Goal: Task Accomplishment & Management: Use online tool/utility

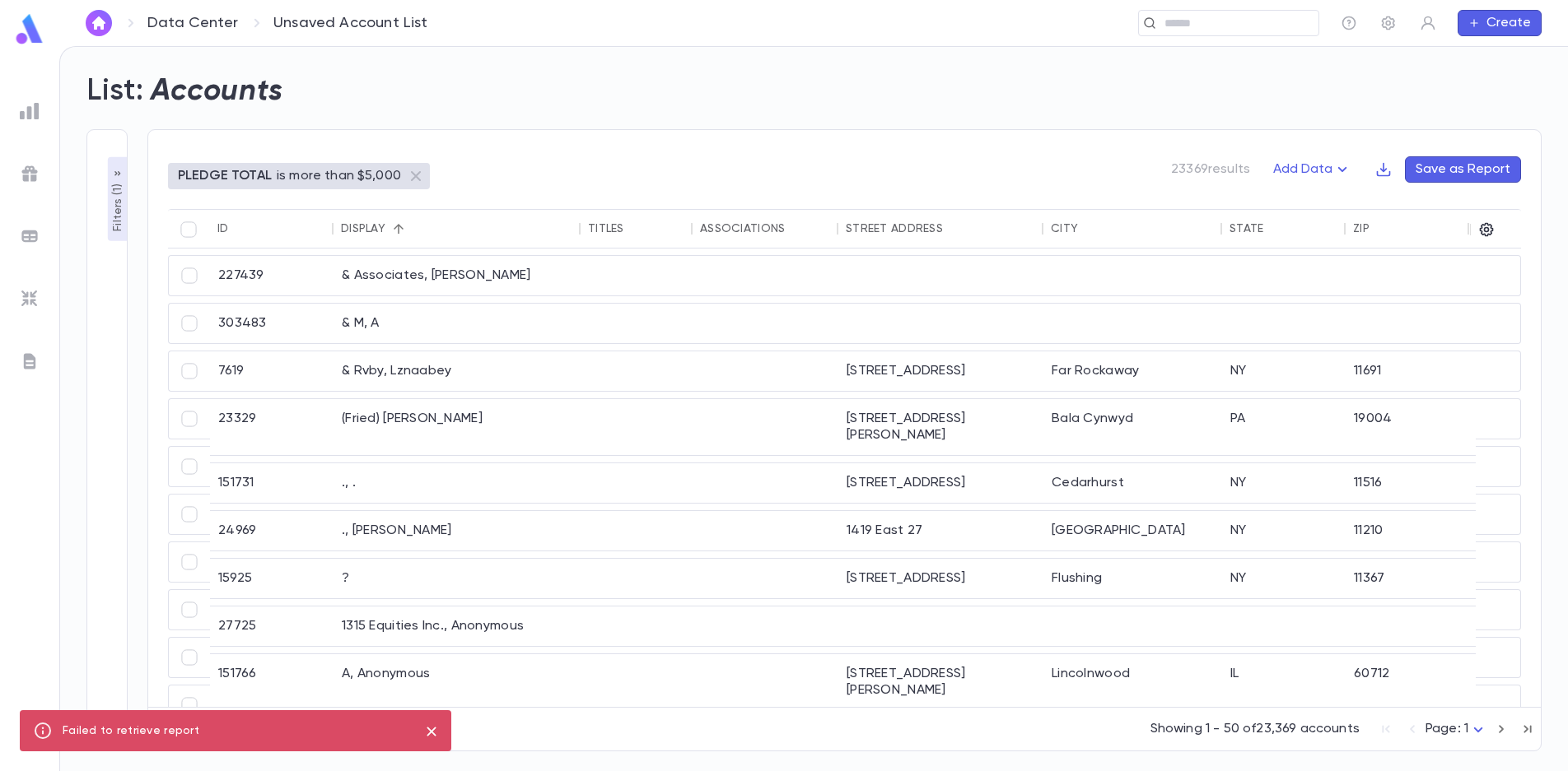
click at [110, 202] on p "Filters ( 1 )" at bounding box center [117, 205] width 16 height 51
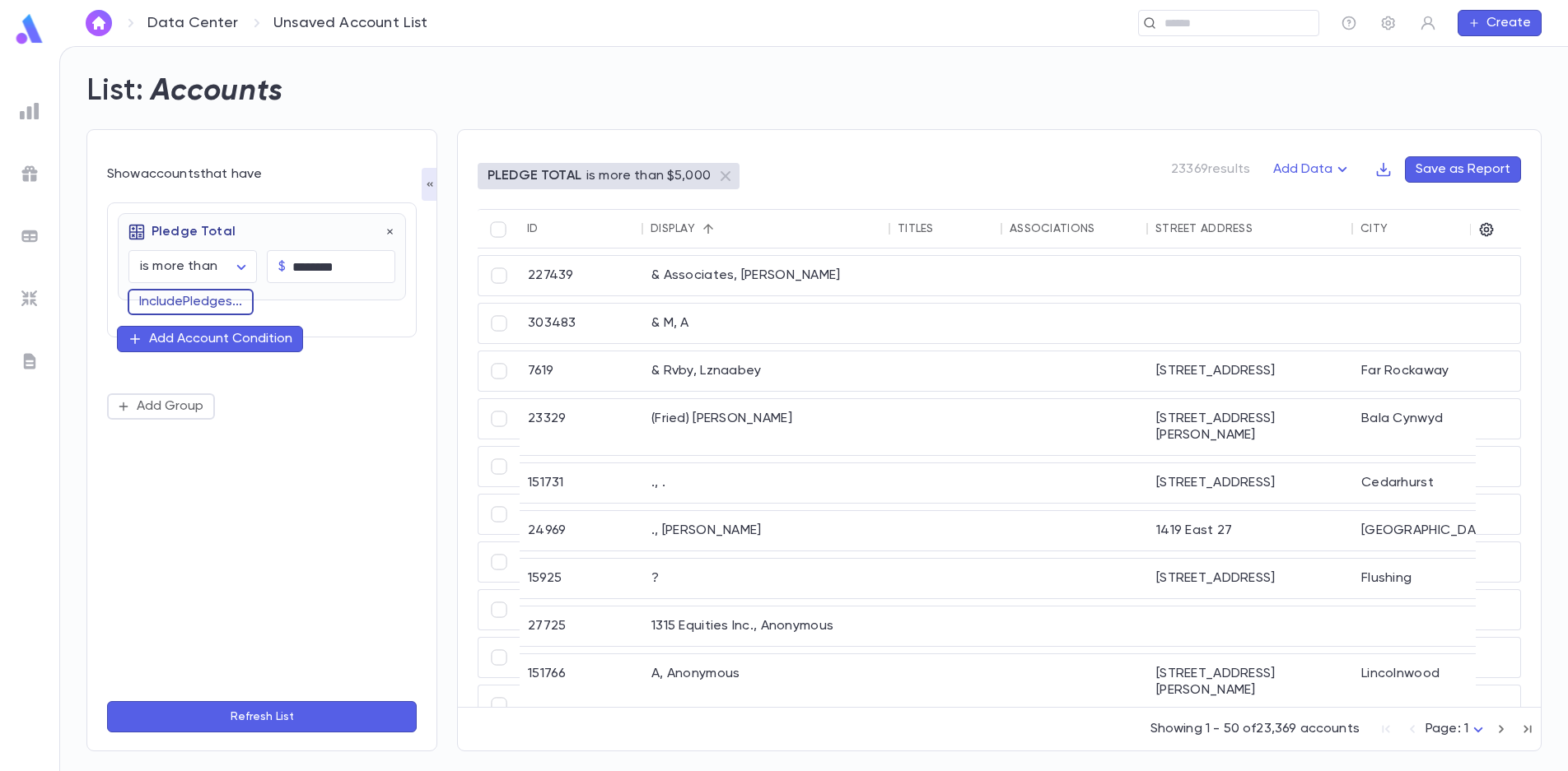
click at [188, 303] on button "Include Pledges ..." at bounding box center [191, 301] width 126 height 26
click at [285, 722] on button "Refresh List" at bounding box center [262, 717] width 310 height 31
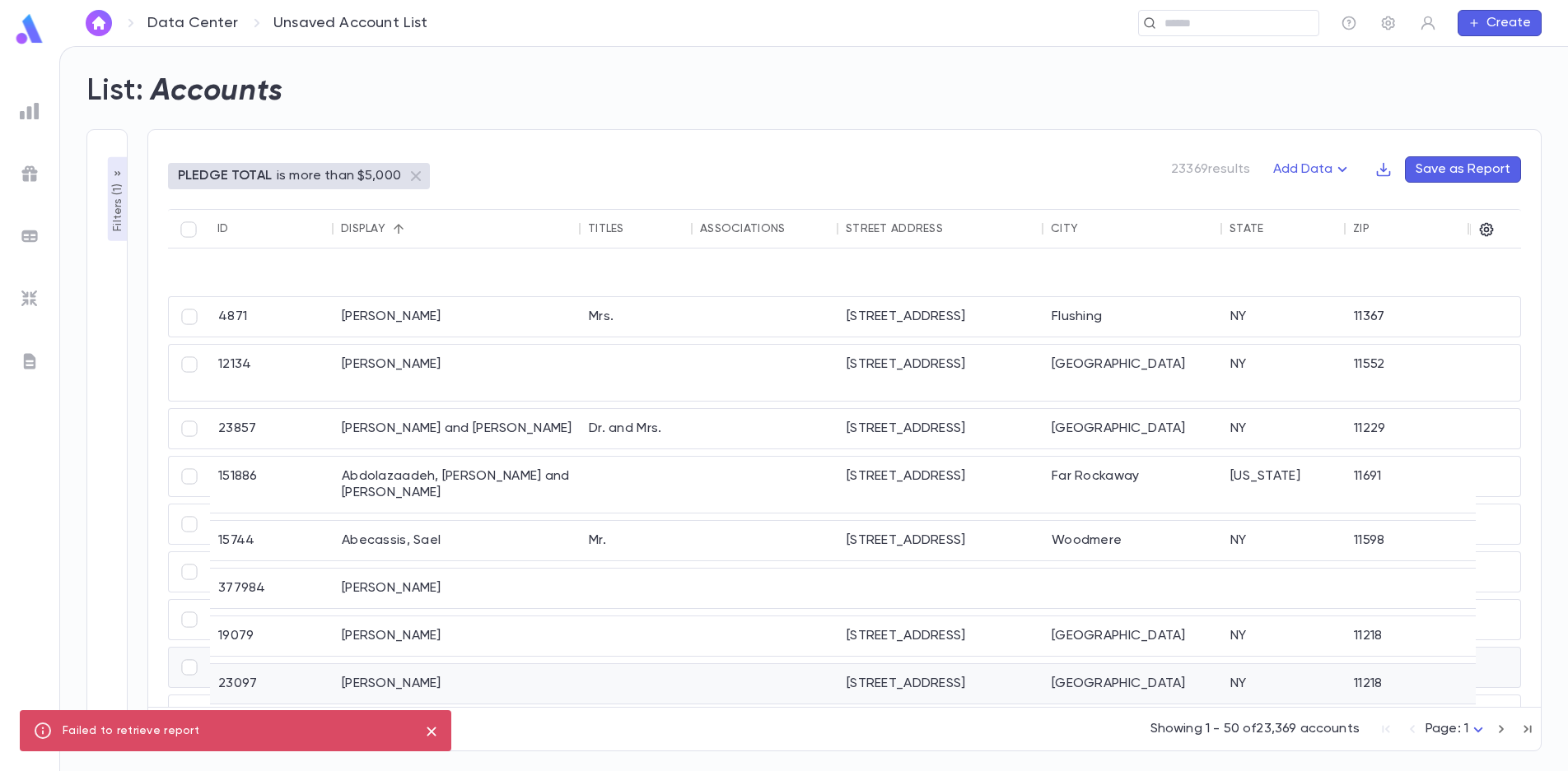
scroll to position [1647, 0]
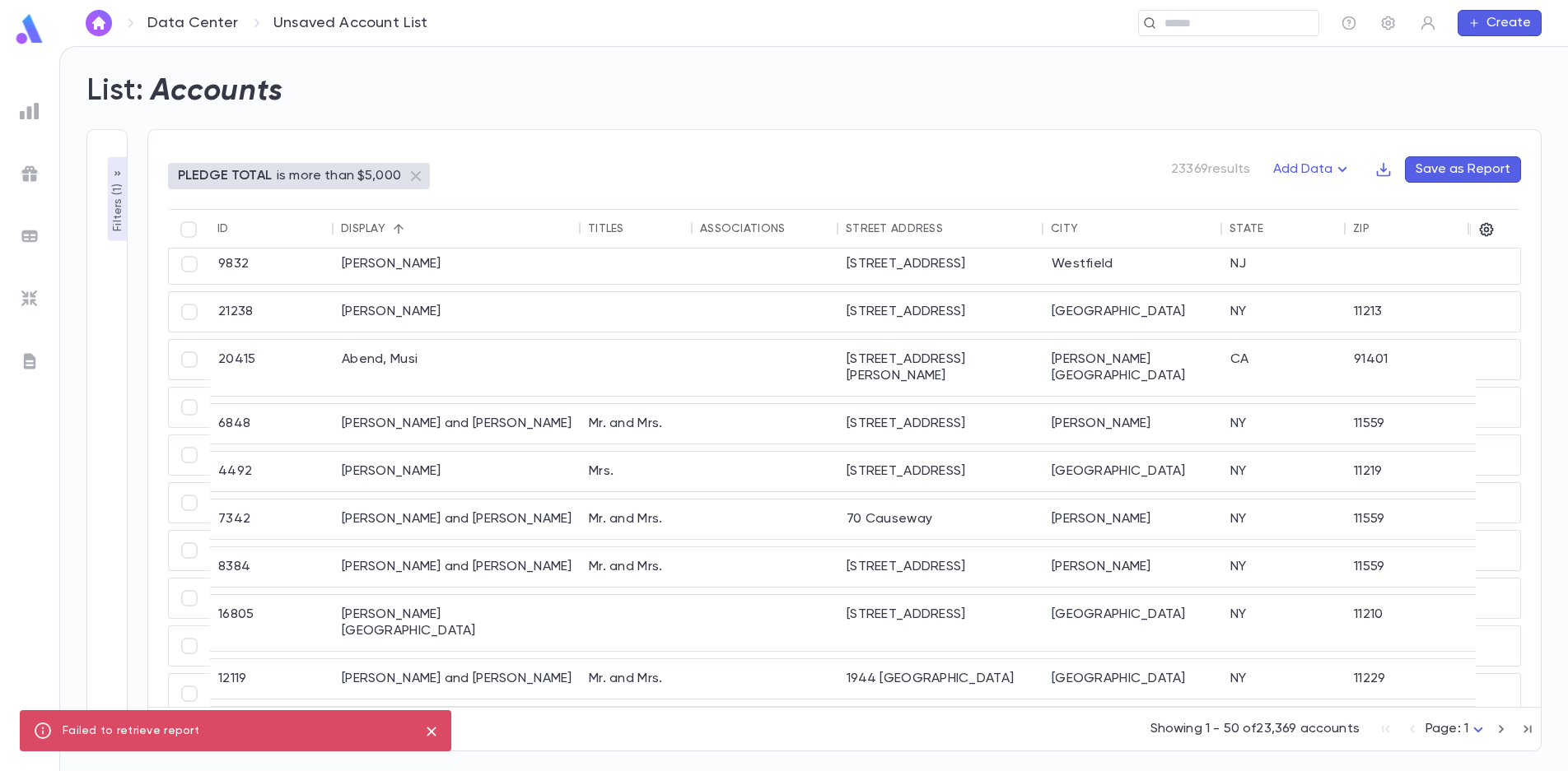
click at [1484, 728] on body "**********" at bounding box center [784, 409] width 1568 height 725
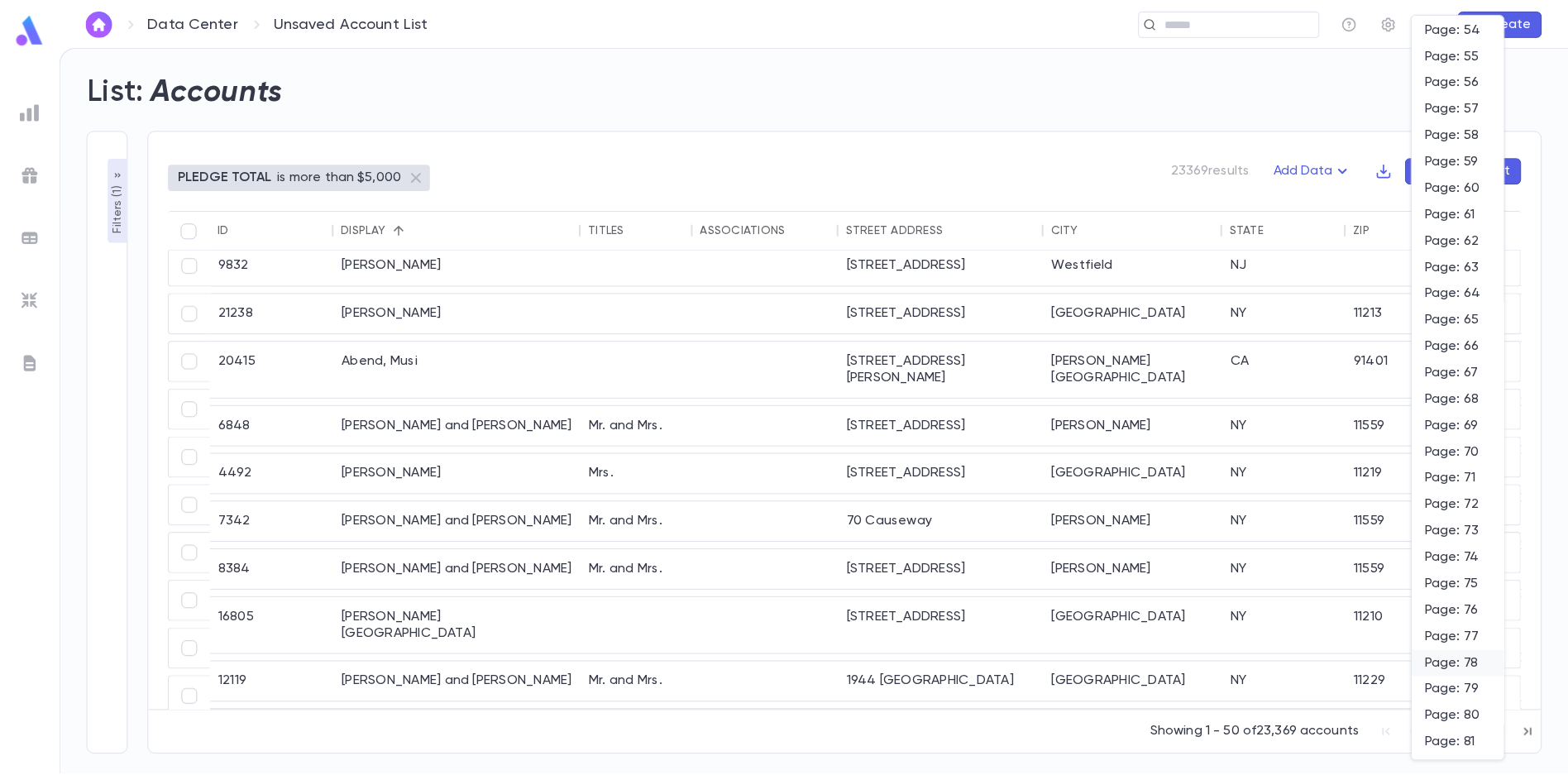
scroll to position [2069, 0]
click at [110, 220] on div at bounding box center [787, 388] width 1575 height 775
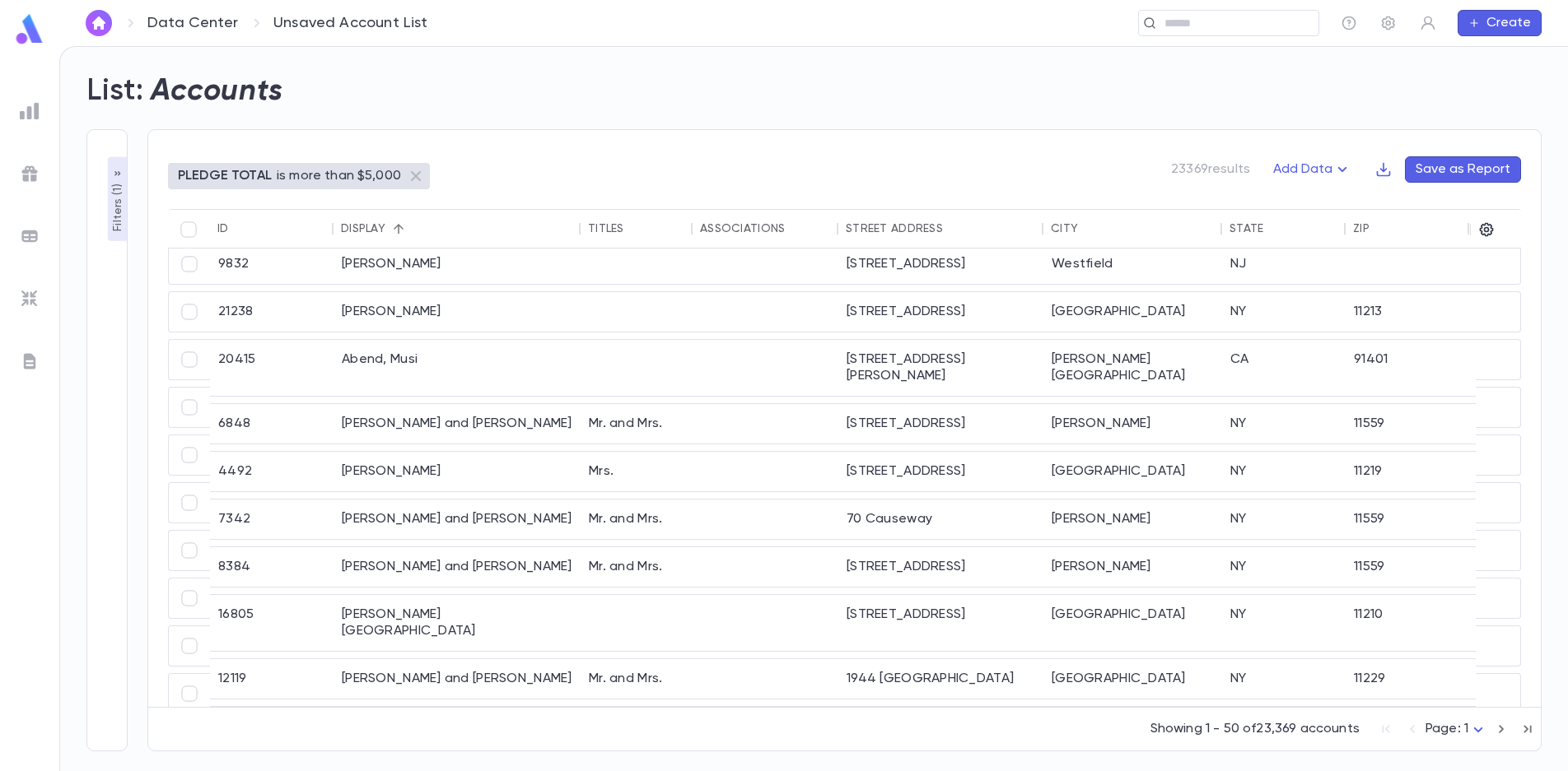
click at [112, 222] on p "Filters ( 1 )" at bounding box center [117, 205] width 16 height 51
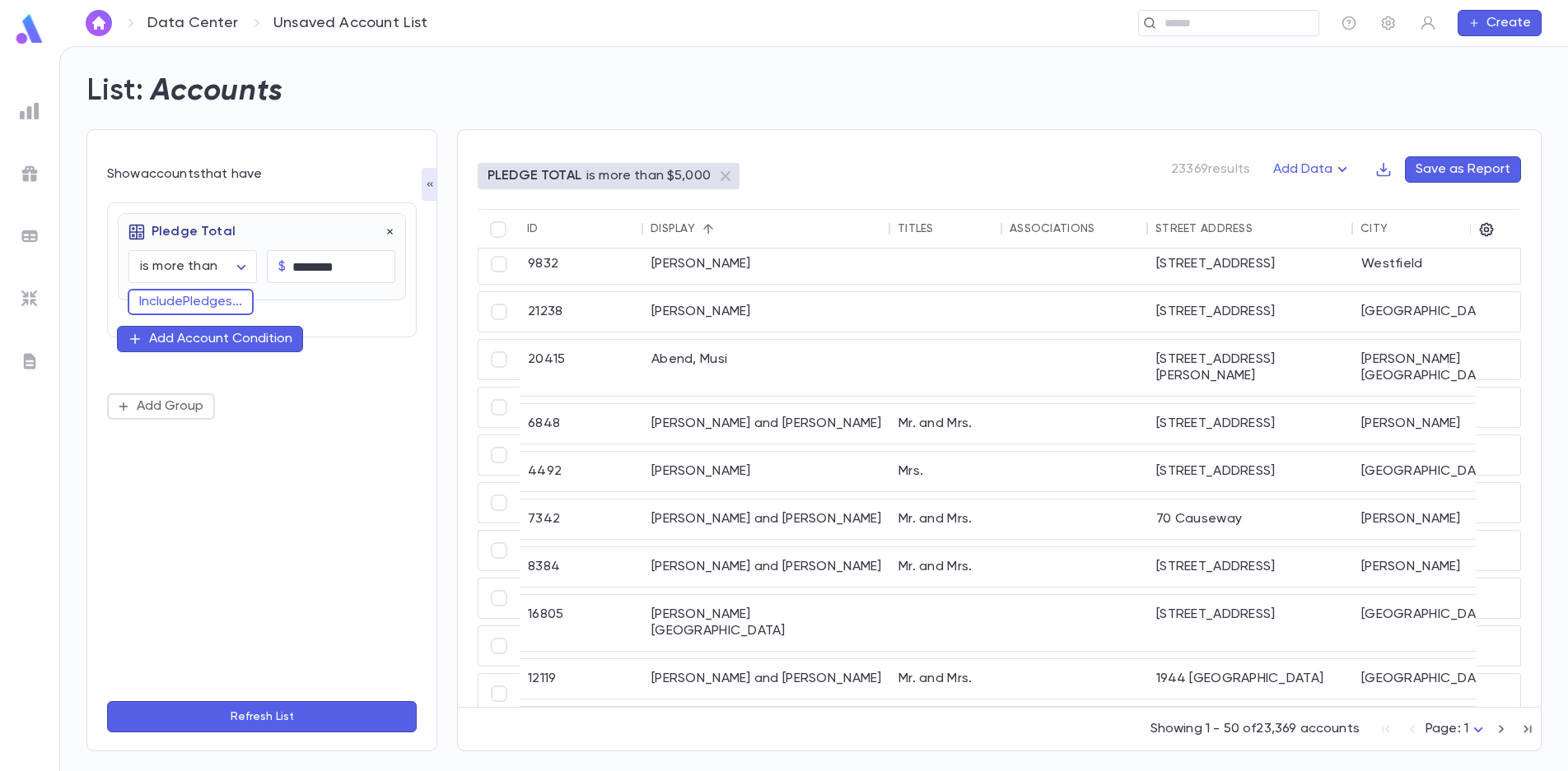
click at [390, 235] on icon "button" at bounding box center [391, 232] width 12 height 12
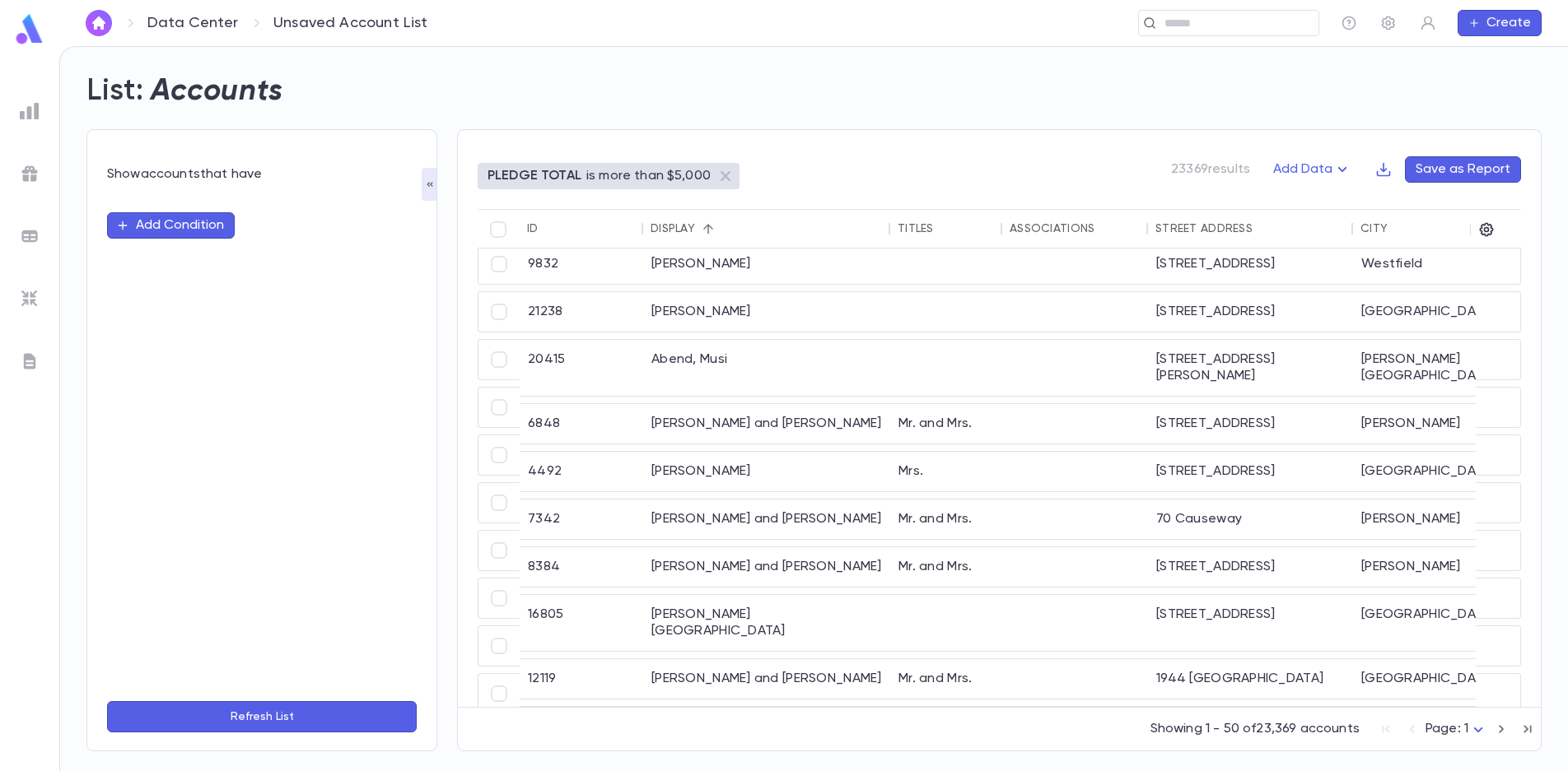
click at [195, 232] on button "Add Condition" at bounding box center [171, 225] width 128 height 26
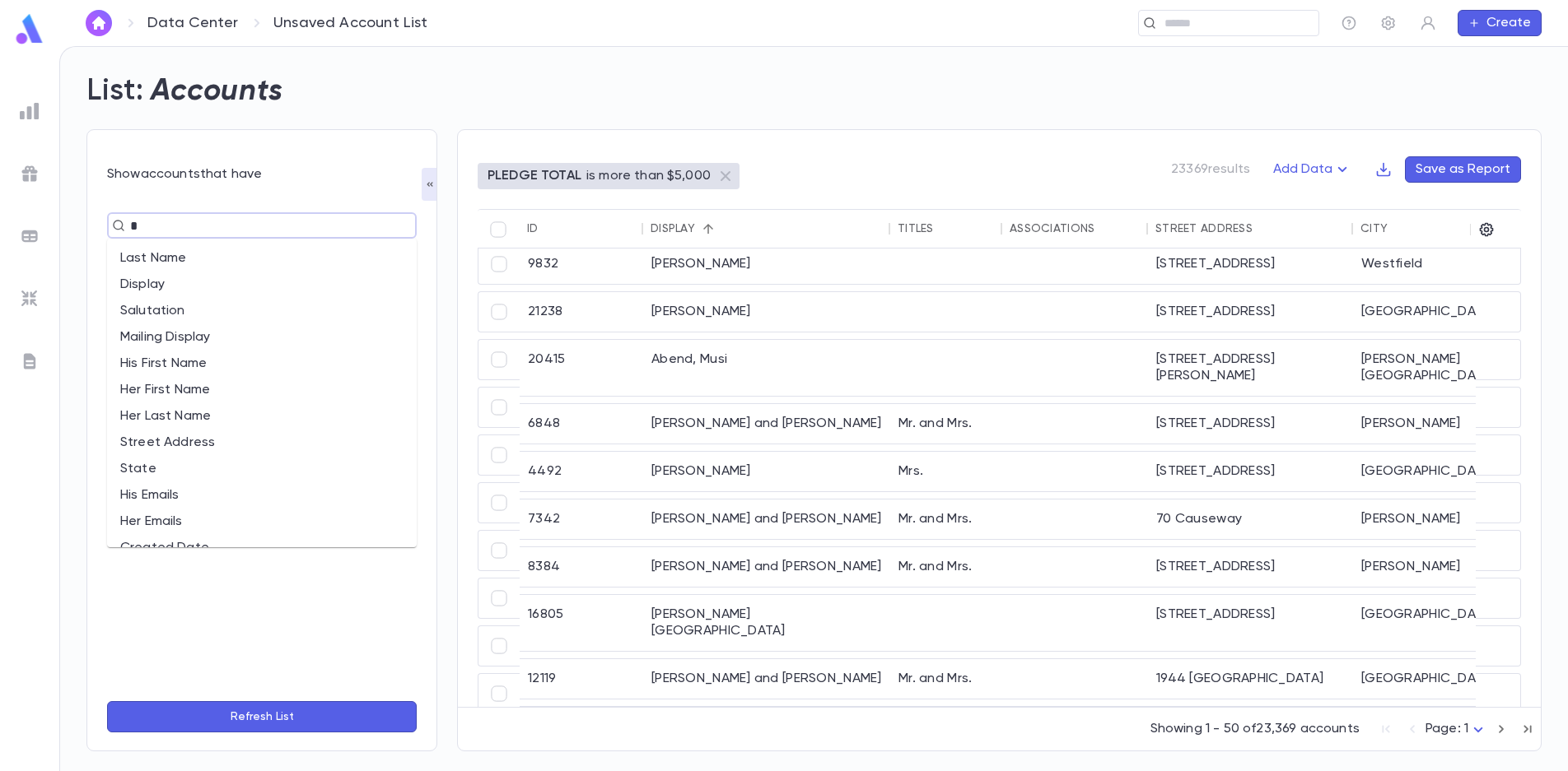
type input "**"
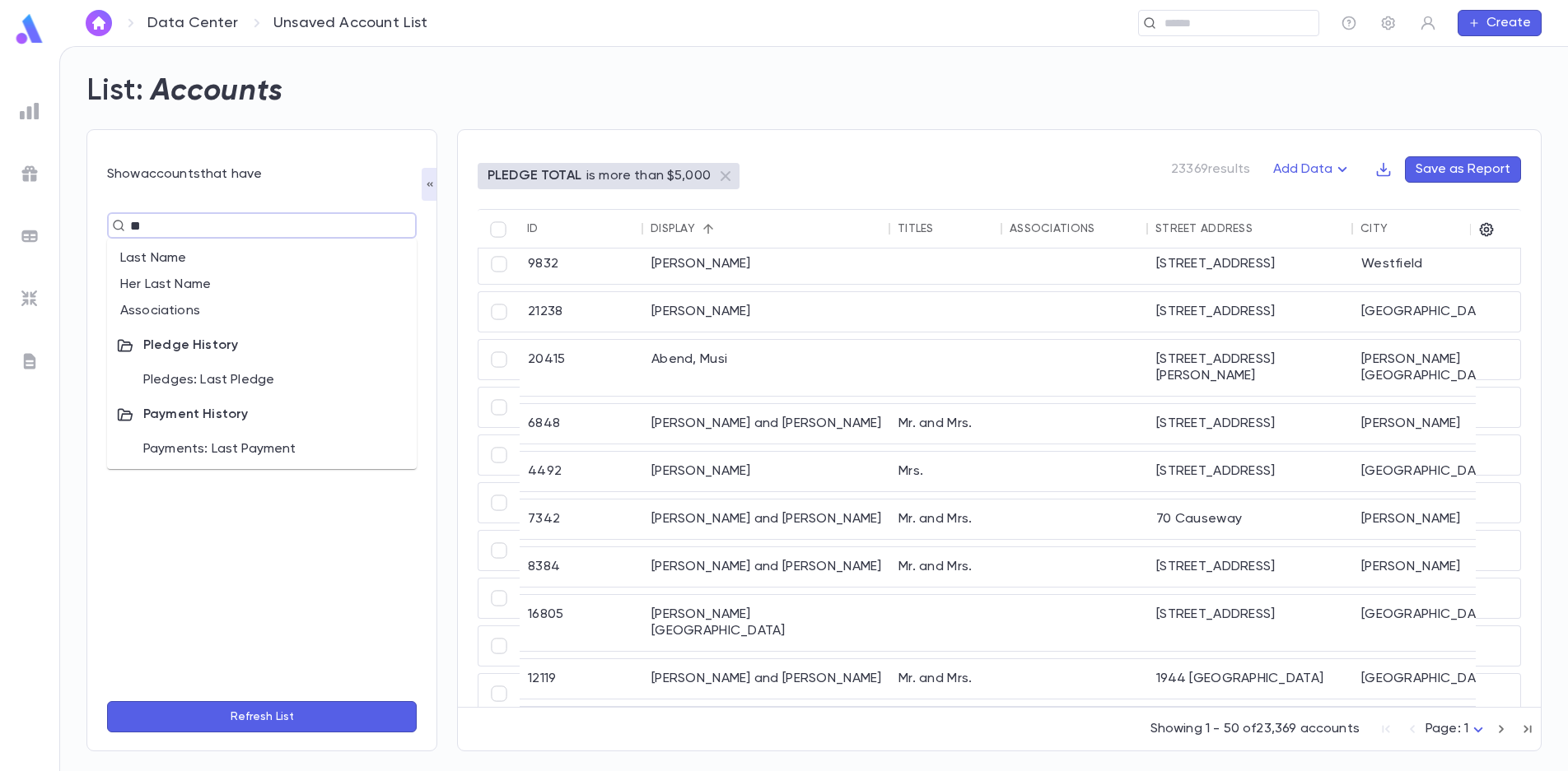
click at [184, 310] on li "Associations" at bounding box center [262, 311] width 310 height 26
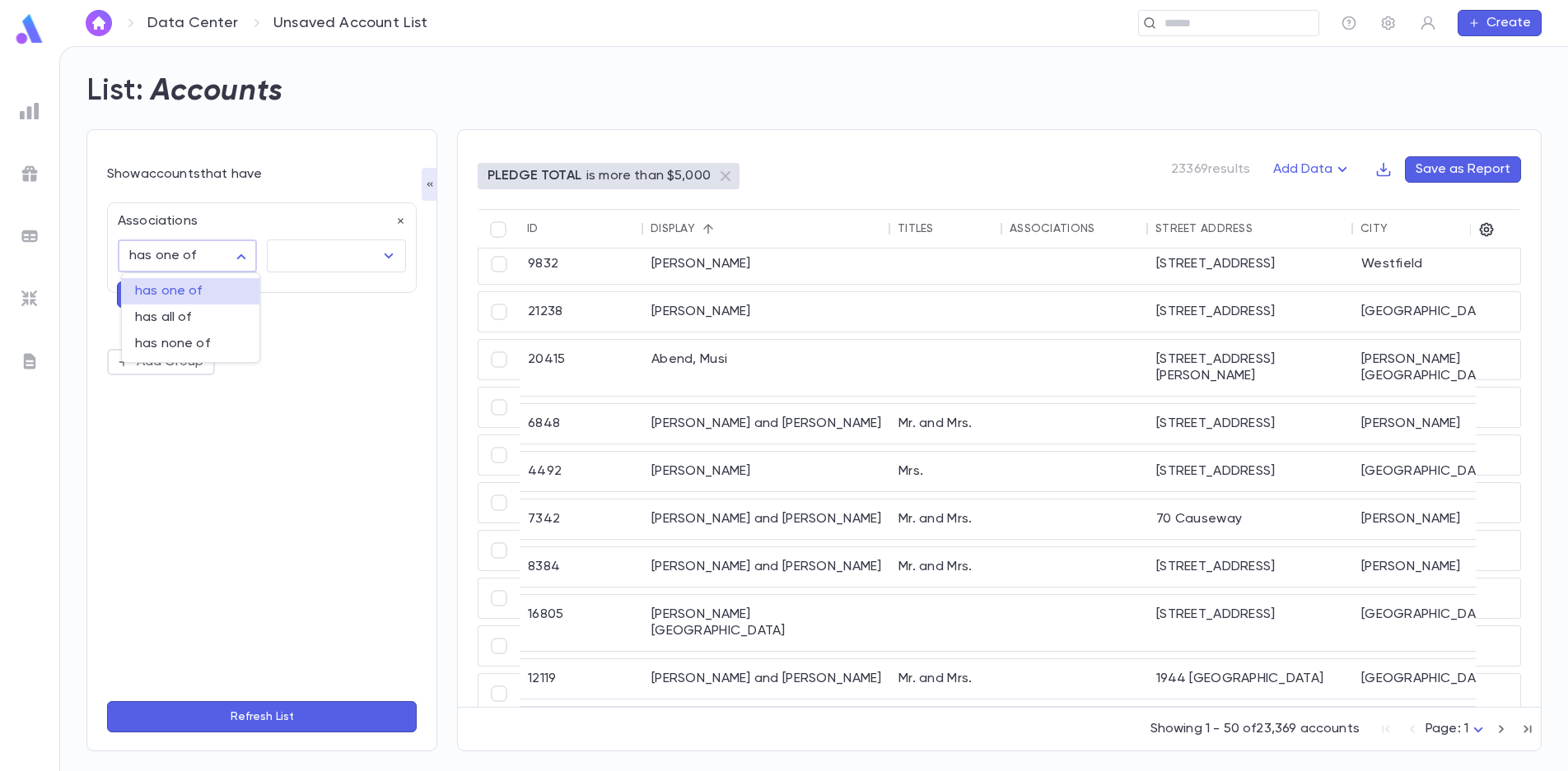
click at [240, 256] on body "**********" at bounding box center [784, 409] width 1568 height 725
click at [240, 256] on div at bounding box center [784, 386] width 1568 height 771
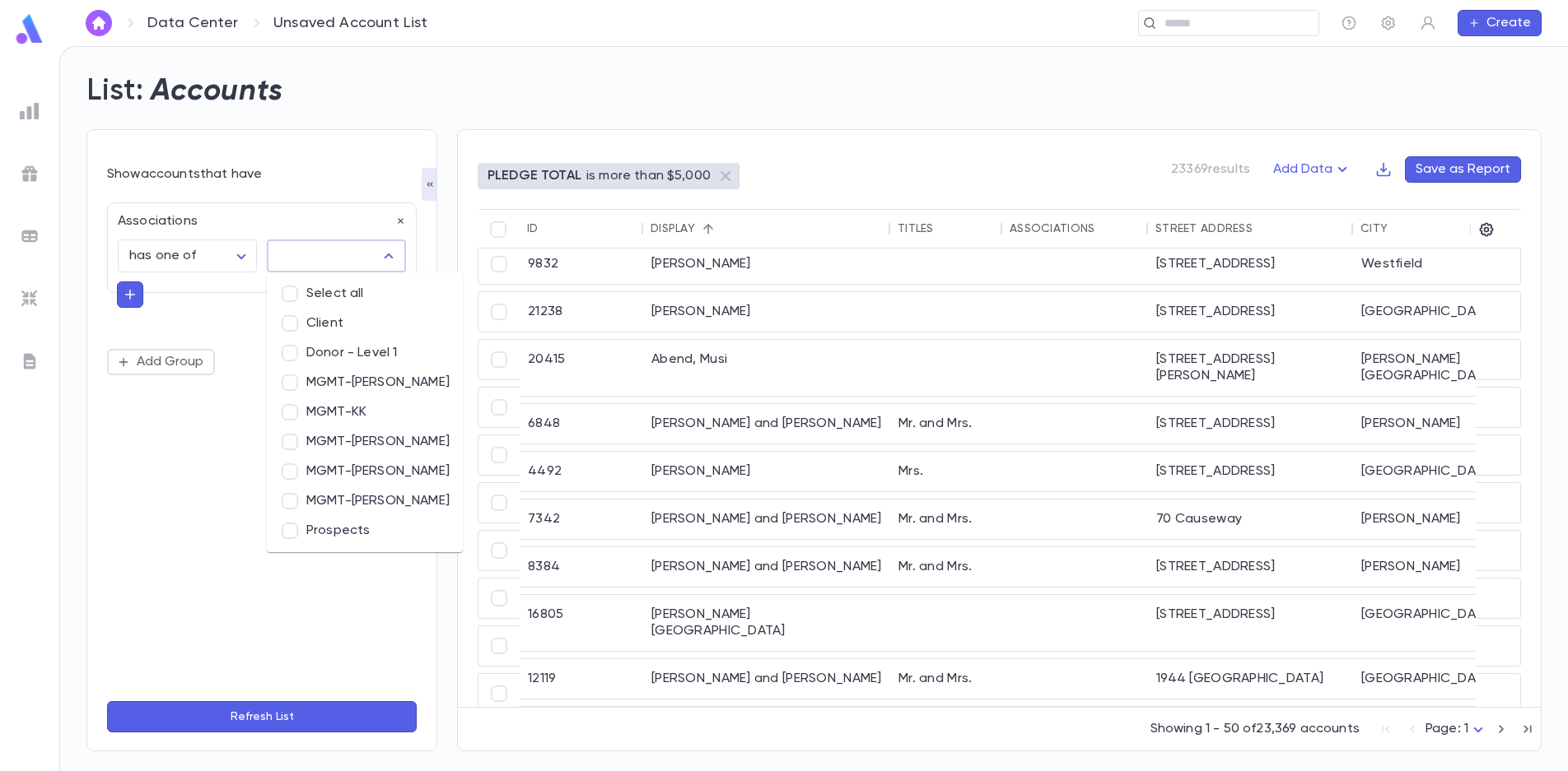
click at [344, 256] on input "text" at bounding box center [324, 256] width 100 height 31
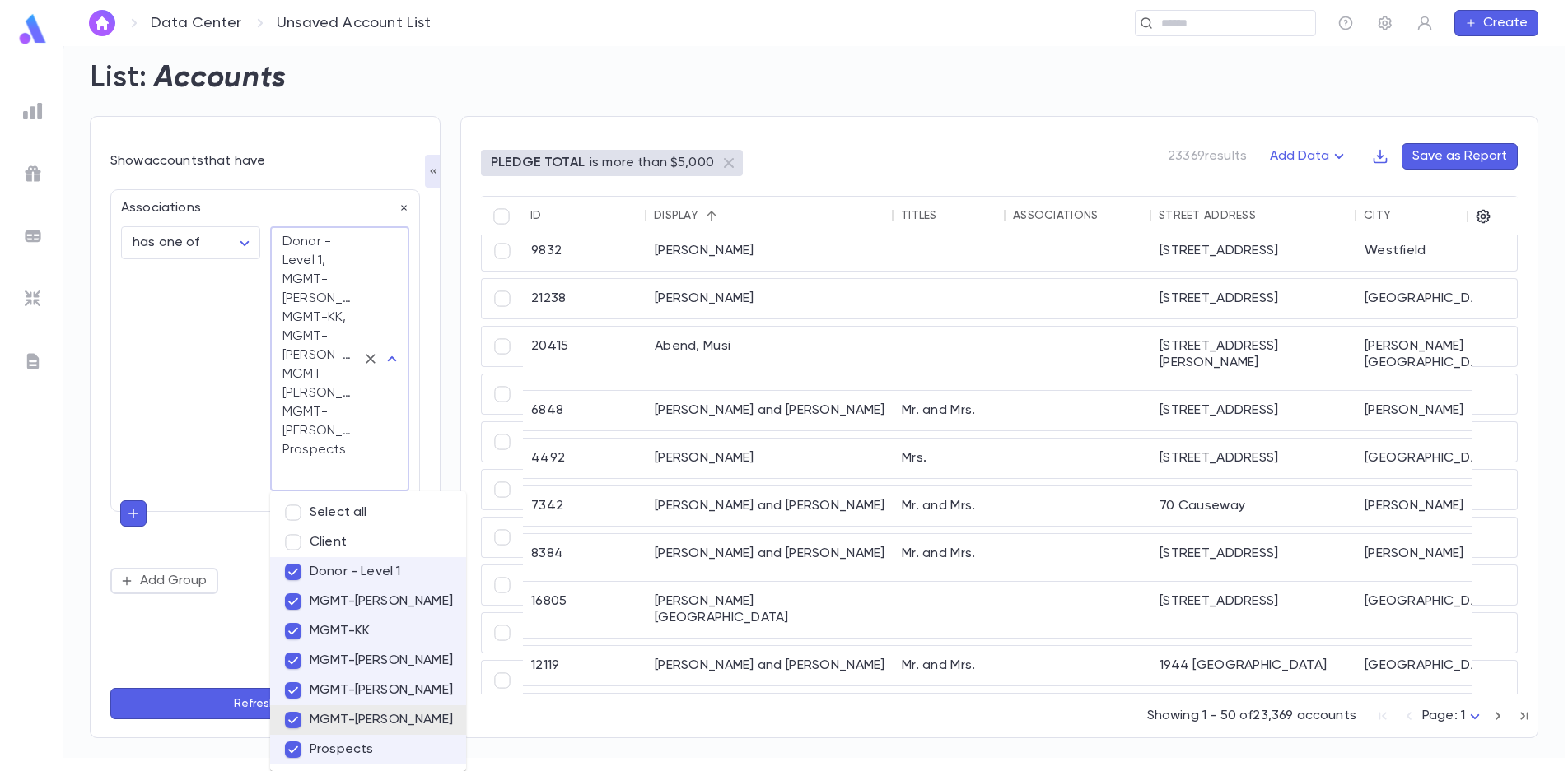
scroll to position [0, 0]
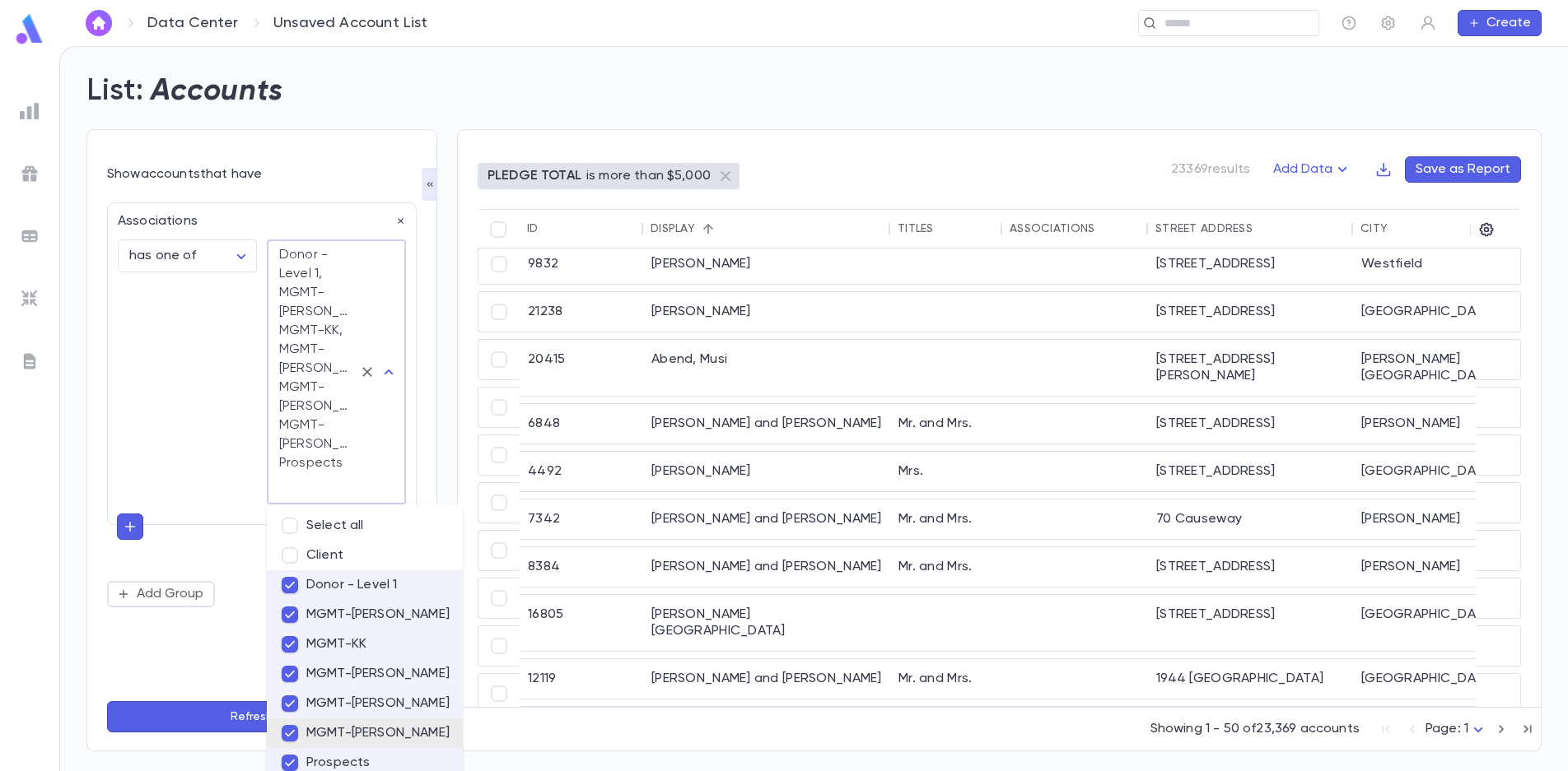
click at [221, 698] on form "**********" at bounding box center [262, 450] width 310 height 568
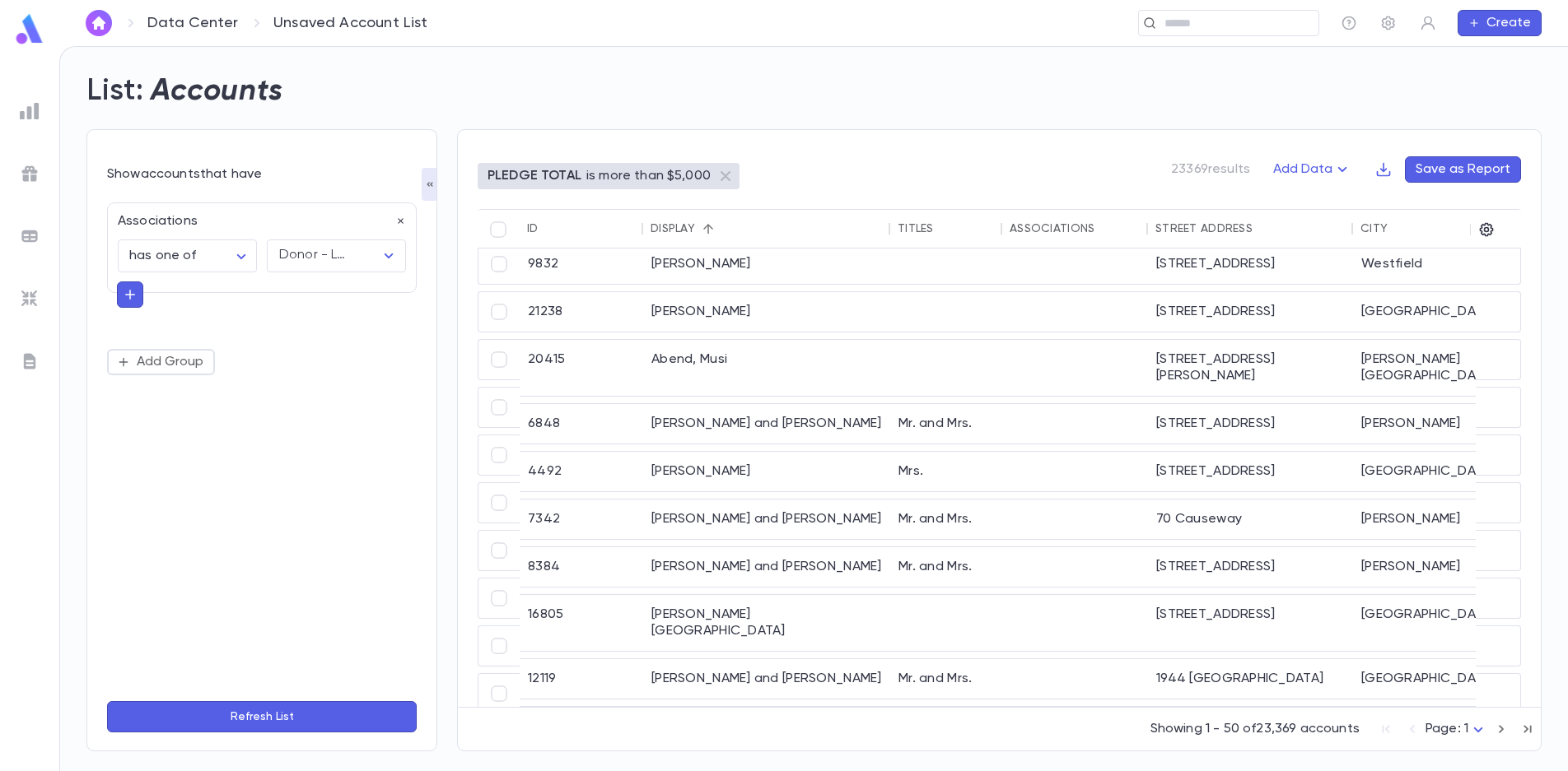
click at [260, 702] on button "Refresh List" at bounding box center [262, 717] width 310 height 31
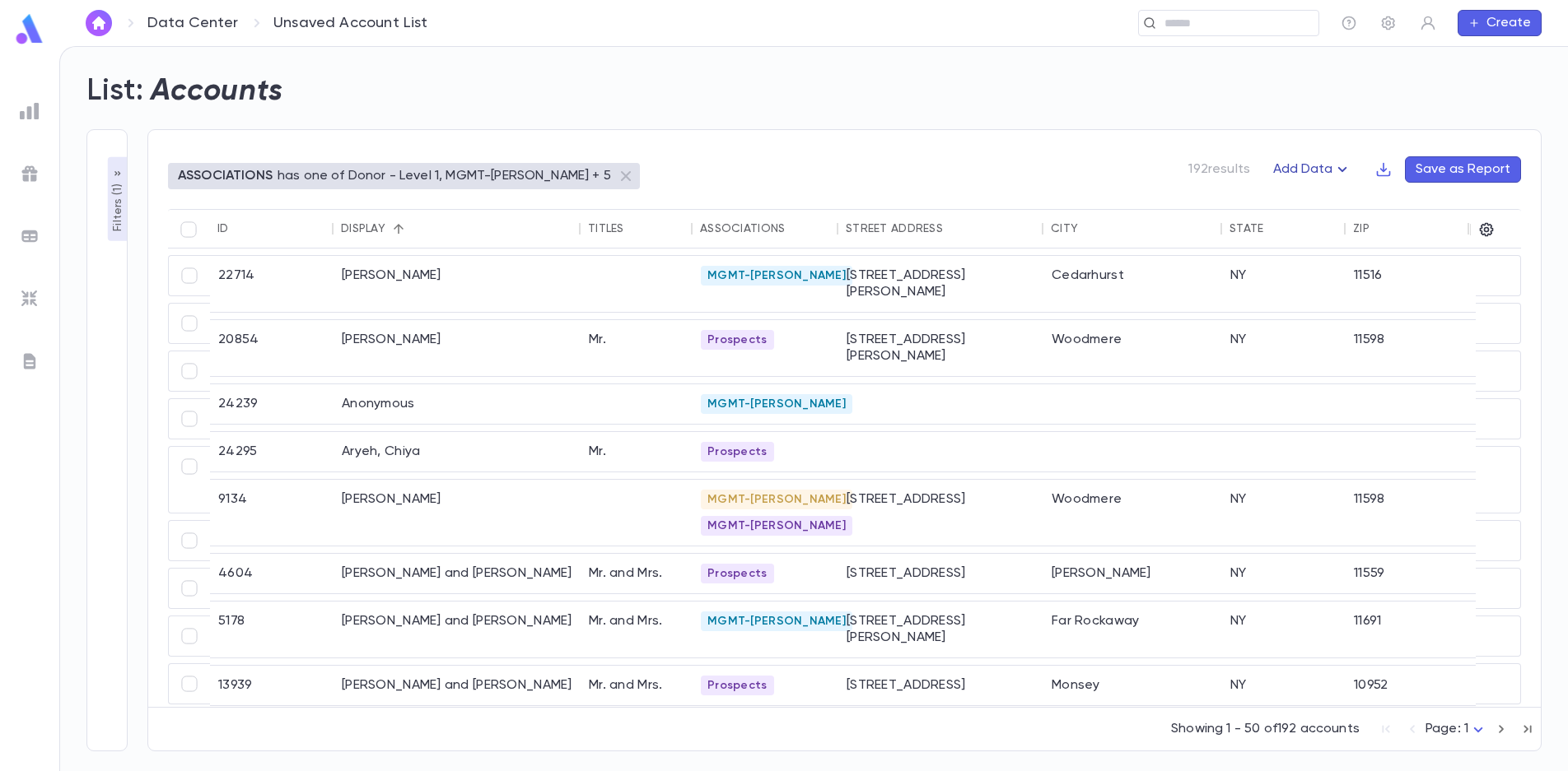
click at [1332, 170] on button "Add Data" at bounding box center [1313, 169] width 99 height 26
click at [1332, 170] on div at bounding box center [784, 386] width 1568 height 771
click at [1490, 233] on icon "button" at bounding box center [1487, 230] width 16 height 16
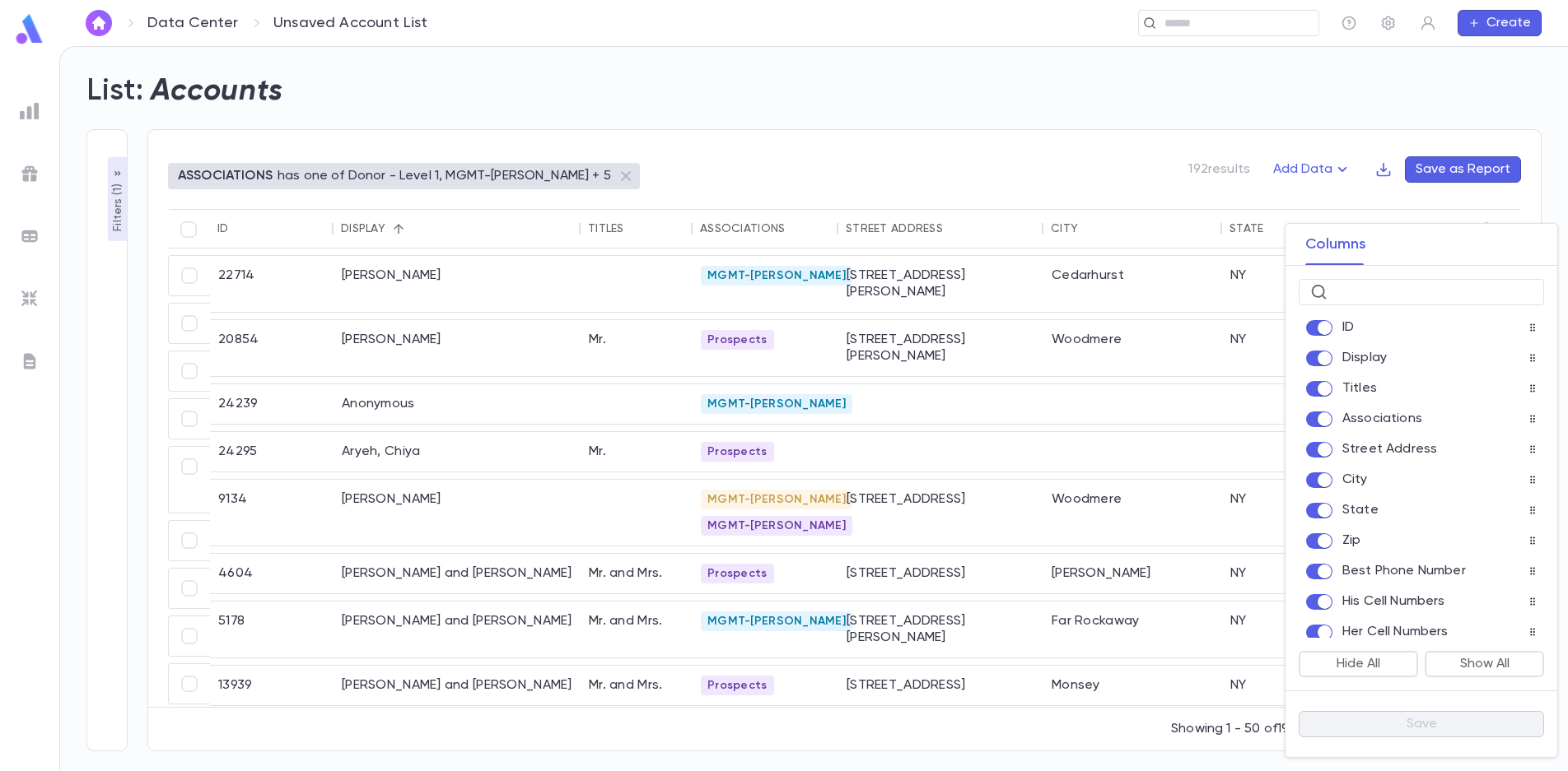
click at [1369, 250] on div "Columns" at bounding box center [1335, 244] width 80 height 41
click at [1507, 231] on div "Columns" at bounding box center [1422, 244] width 271 height 42
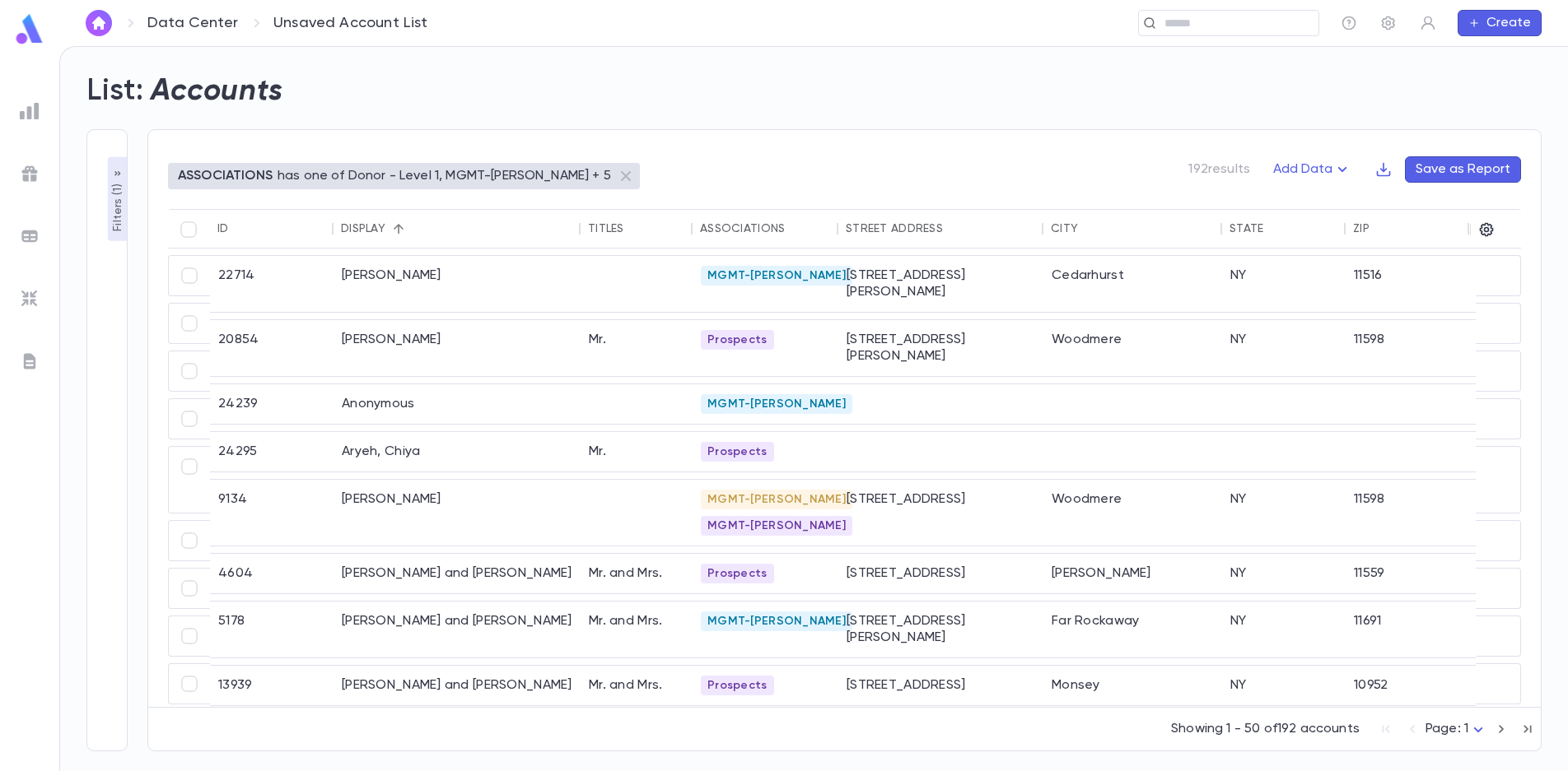
click at [1468, 24] on icon "button" at bounding box center [1474, 23] width 12 height 14
click at [1468, 24] on div at bounding box center [784, 386] width 1568 height 771
click at [1389, 177] on icon "button" at bounding box center [1383, 170] width 16 height 16
click at [1389, 177] on div at bounding box center [784, 386] width 1568 height 771
click at [1336, 170] on icon "button" at bounding box center [1342, 170] width 19 height 19
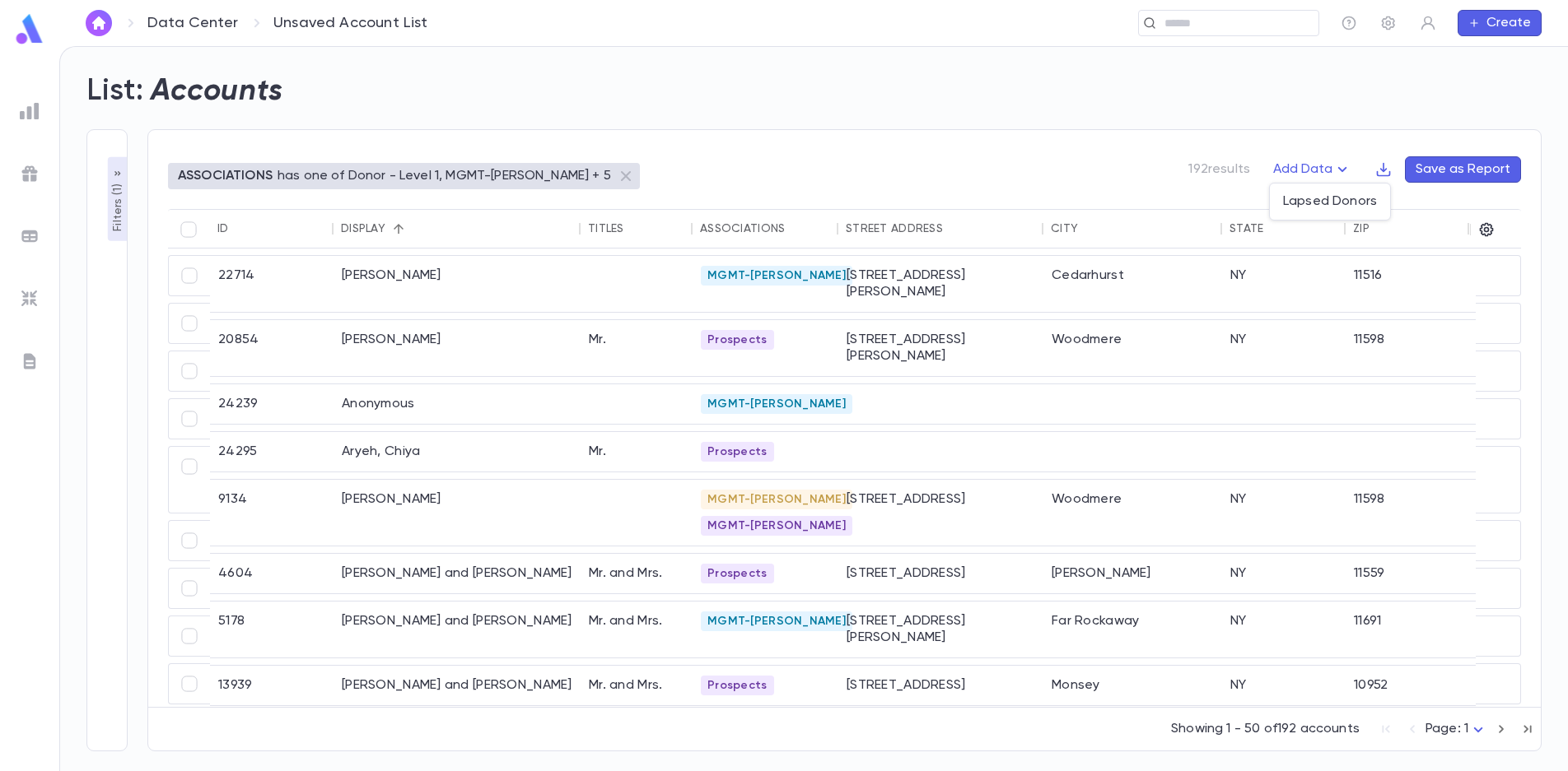
click at [1288, 158] on div at bounding box center [784, 386] width 1568 height 771
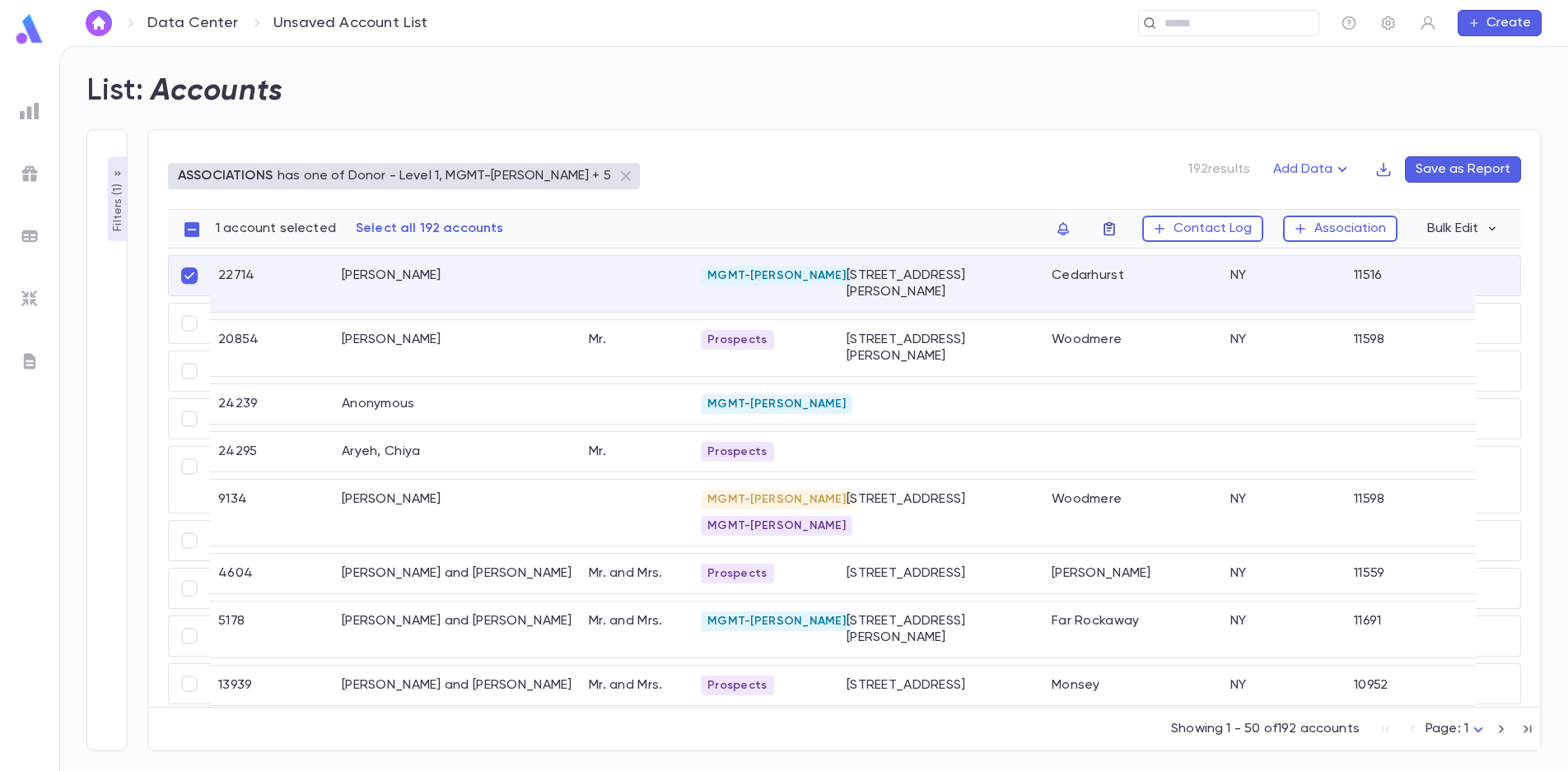
click at [1113, 230] on icon "button" at bounding box center [1109, 229] width 16 height 16
click at [1113, 230] on div at bounding box center [784, 386] width 1568 height 771
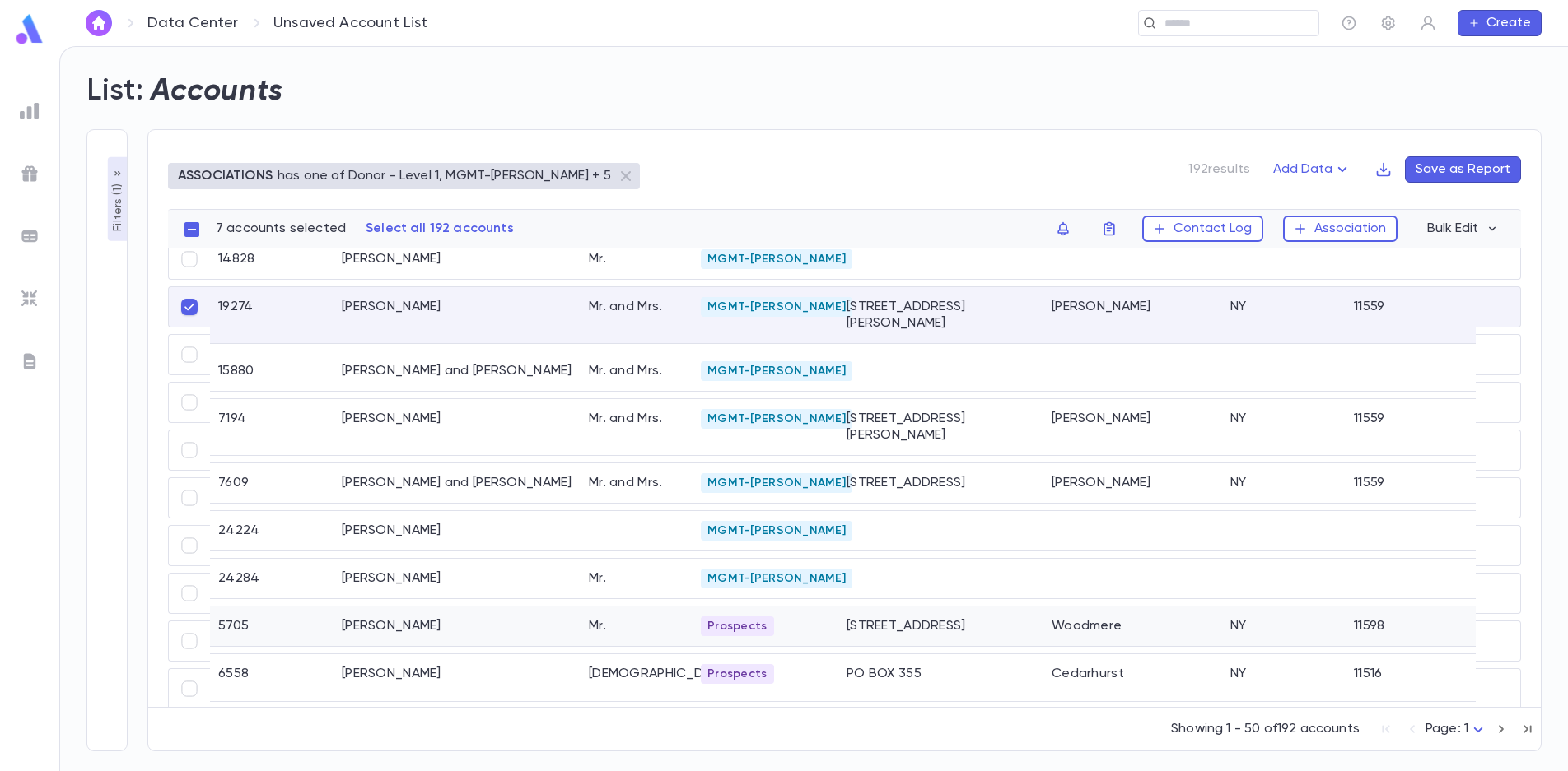
scroll to position [659, 0]
